Goal: Task Accomplishment & Management: Complete application form

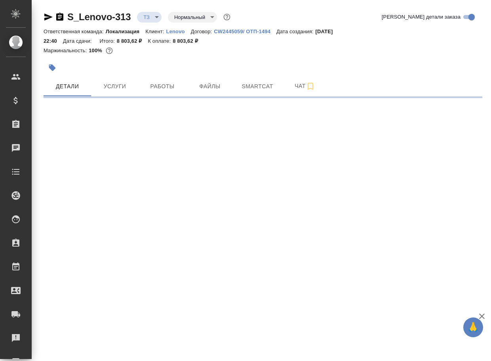
select select "RU"
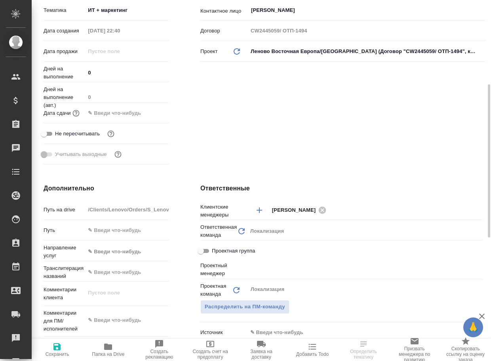
scroll to position [317, 0]
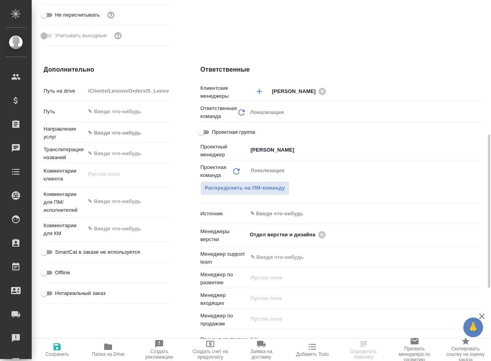
type input "Третьякова Ольга"
type textarea "x"
click at [106, 350] on icon "button" at bounding box center [108, 346] width 8 height 6
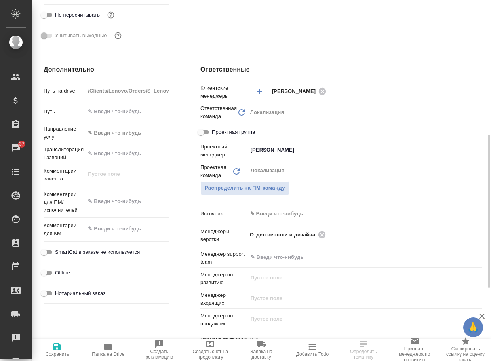
type textarea "x"
select select "RU"
type textarea "x"
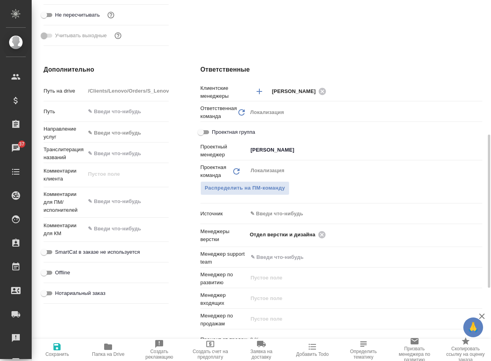
type textarea "x"
